Goal: Find specific page/section

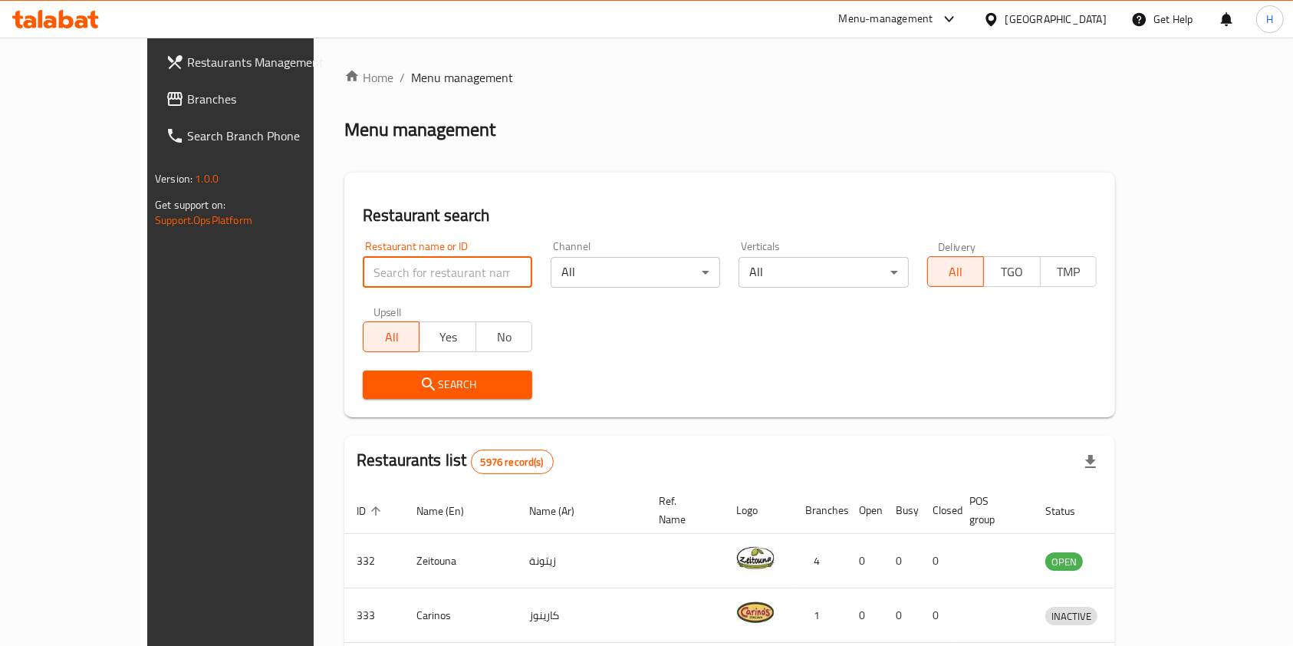
click at [363, 275] on input "search" at bounding box center [447, 272] width 169 height 31
type input "derby ca"
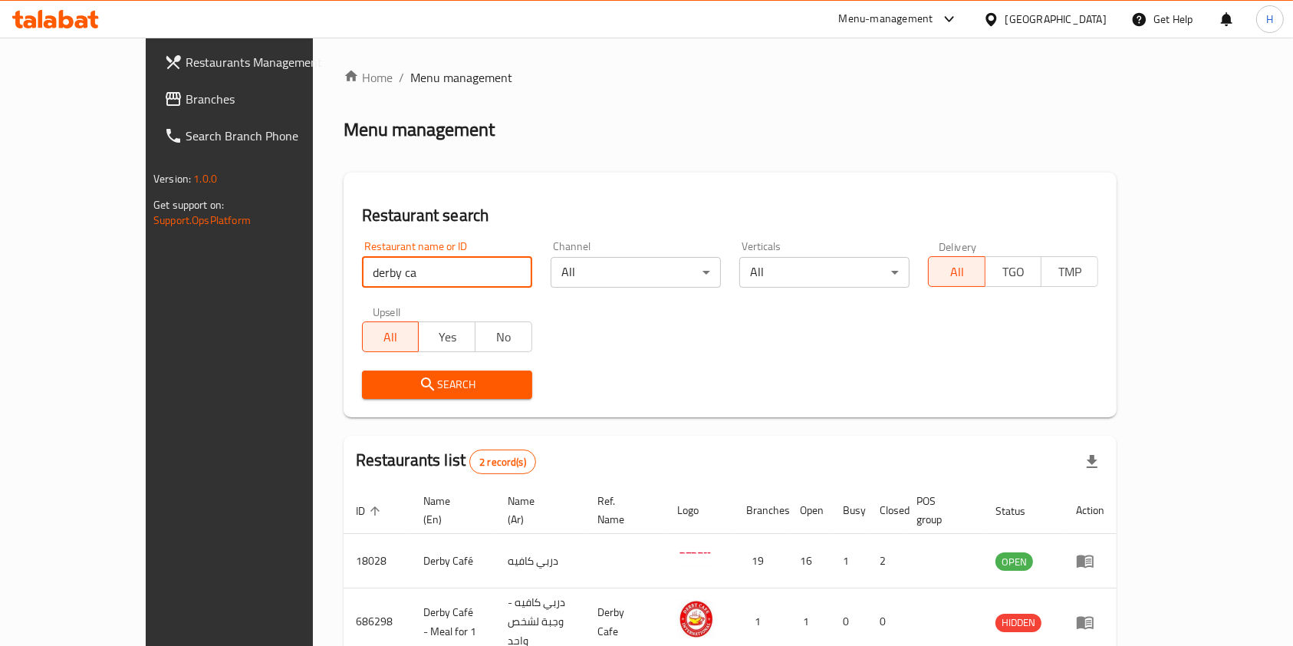
drag, startPoint x: 416, startPoint y: 282, endPoint x: 0, endPoint y: 285, distance: 415.6
click at [146, 285] on div "Restaurants Management Branches Search Branch Phone Version: 1.0.0 Get support …" at bounding box center [646, 388] width 1001 height 701
type input "h"
type input "crepe"
click button "Search" at bounding box center [447, 384] width 170 height 28
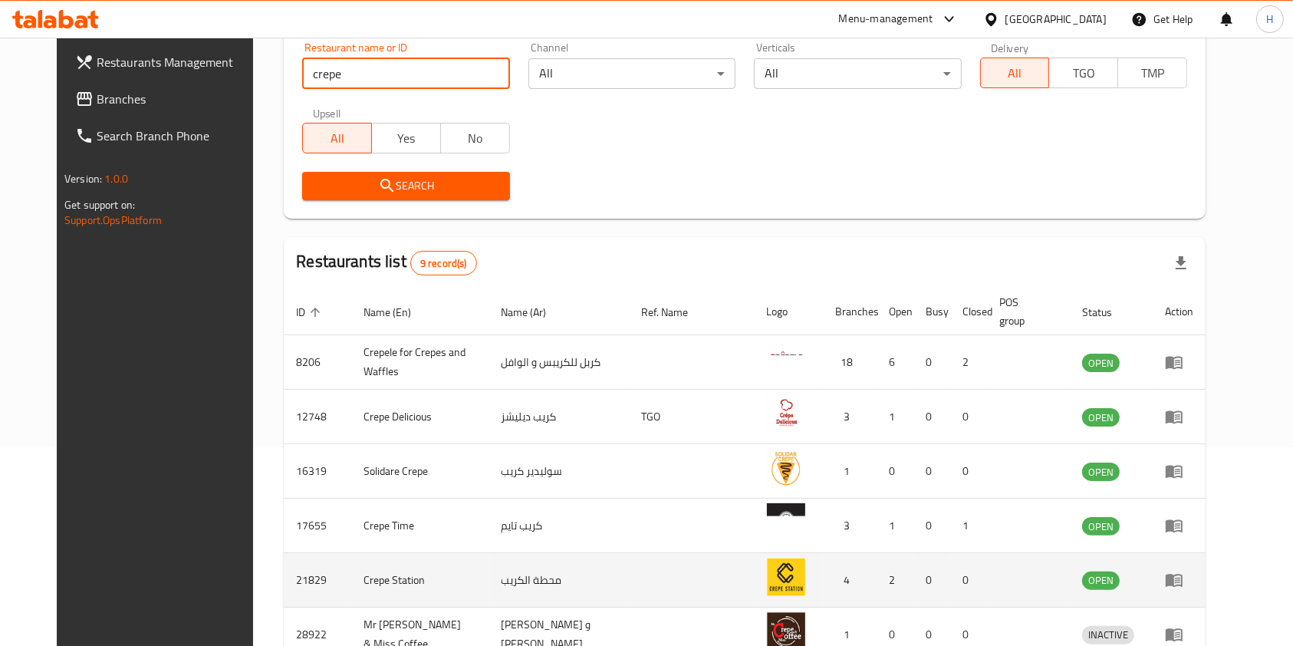
scroll to position [204, 0]
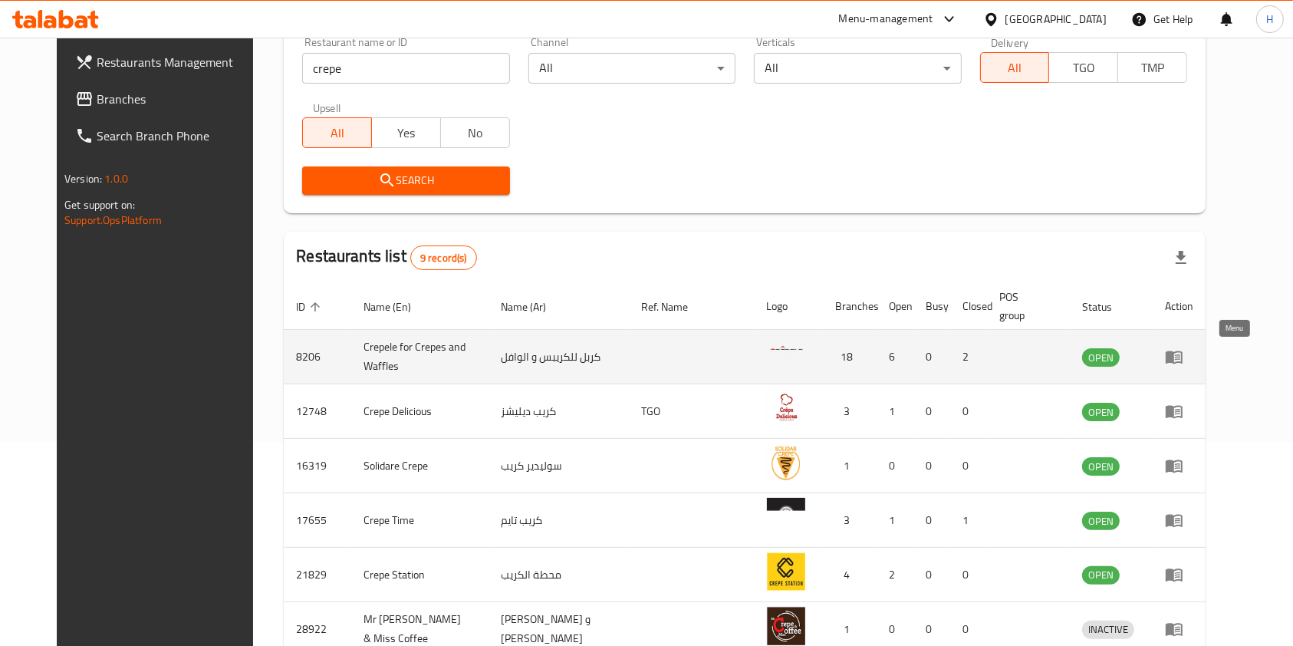
click at [1180, 358] on icon "enhanced table" at bounding box center [1177, 357] width 5 height 6
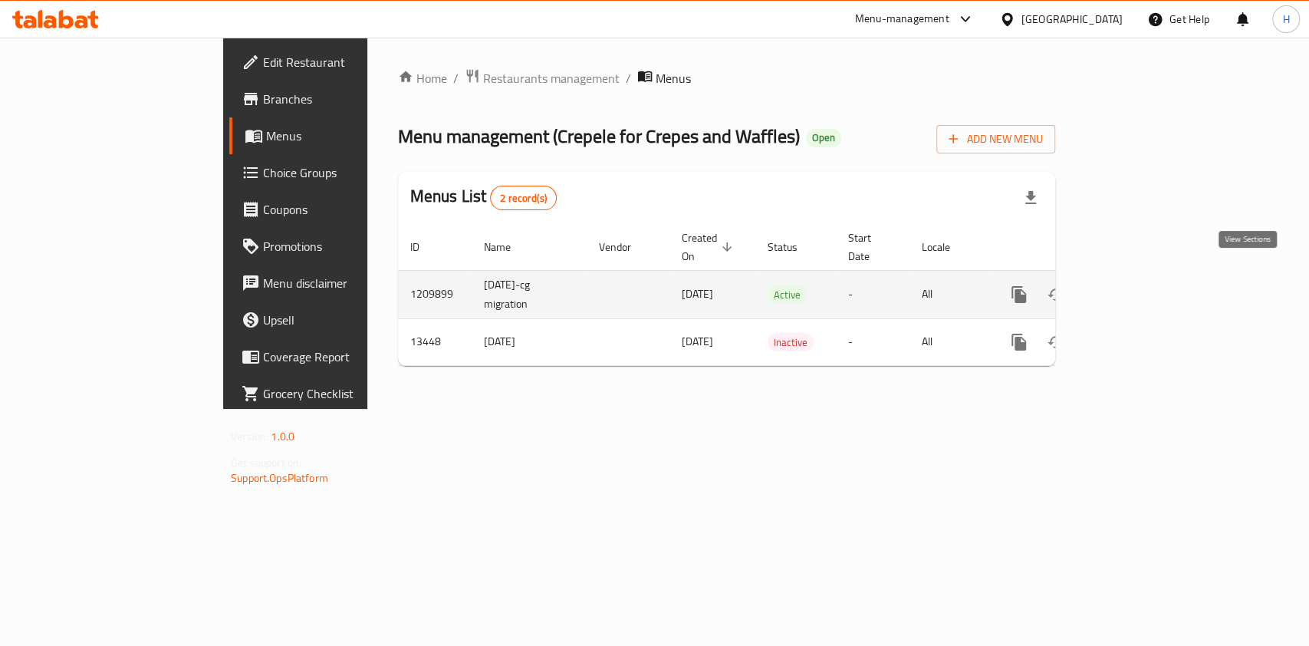
click at [1139, 285] on icon "enhanced table" at bounding box center [1129, 294] width 18 height 18
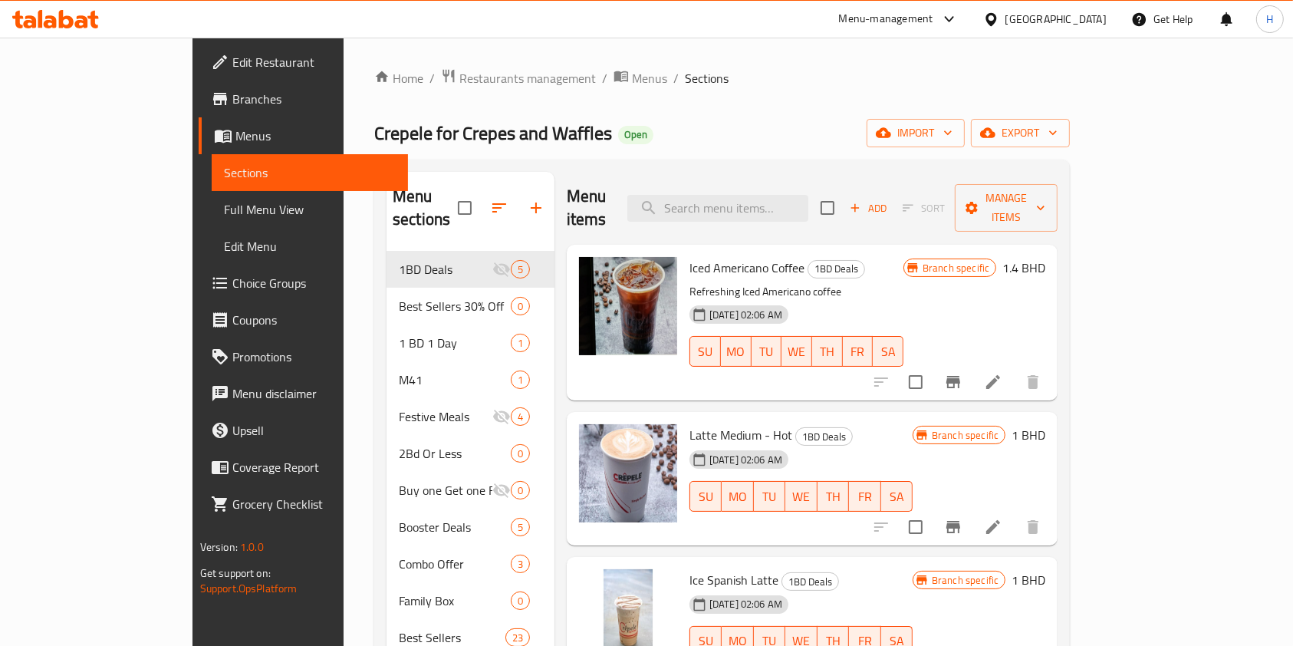
drag, startPoint x: 61, startPoint y: 5, endPoint x: 62, endPoint y: 23, distance: 17.7
click at [61, 5] on div at bounding box center [55, 19] width 111 height 31
click at [62, 23] on icon at bounding box center [66, 19] width 15 height 18
